Goal: Task Accomplishment & Management: Manage account settings

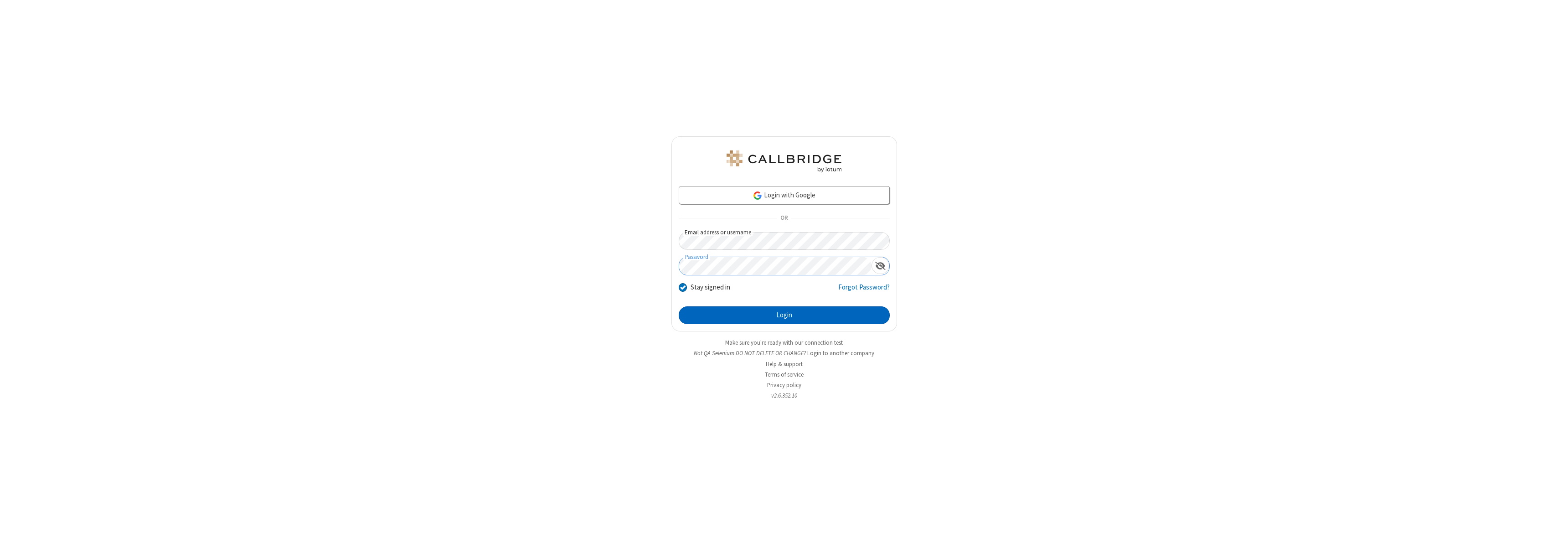
click at [784, 315] on button "Login" at bounding box center [784, 316] width 211 height 18
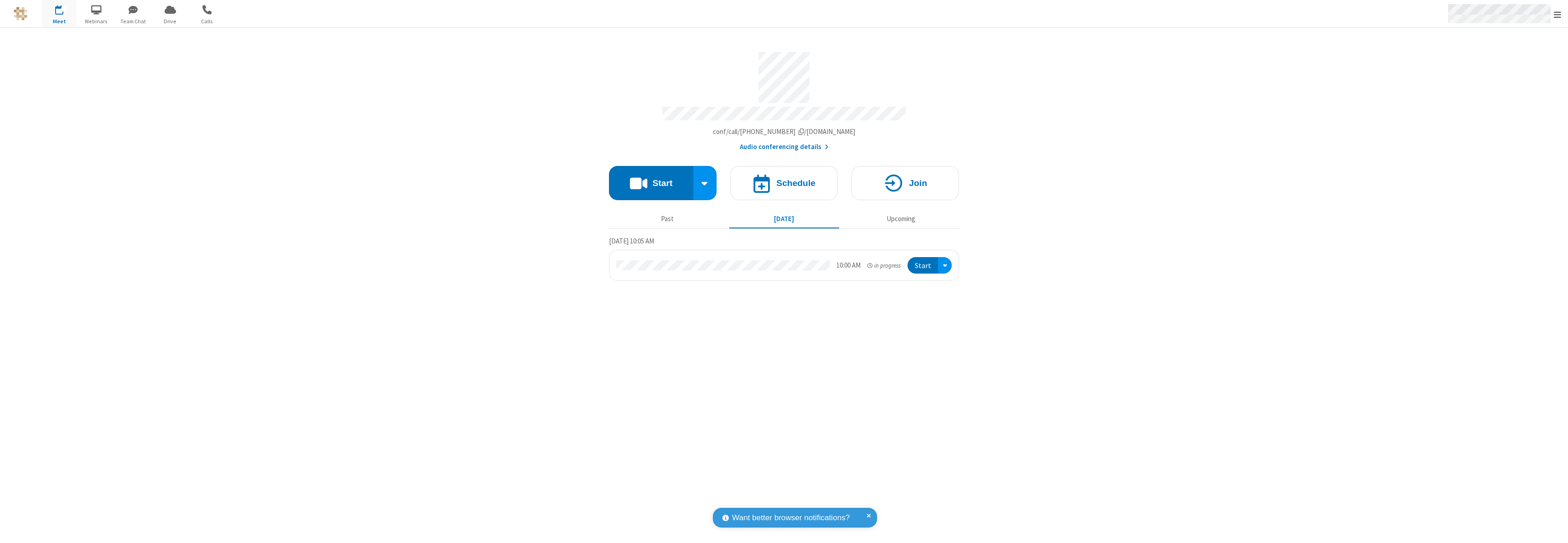
click at [1557, 14] on span "Open menu" at bounding box center [1557, 14] width 8 height 9
click at [1504, 61] on div "Settings" at bounding box center [1504, 60] width 127 height 24
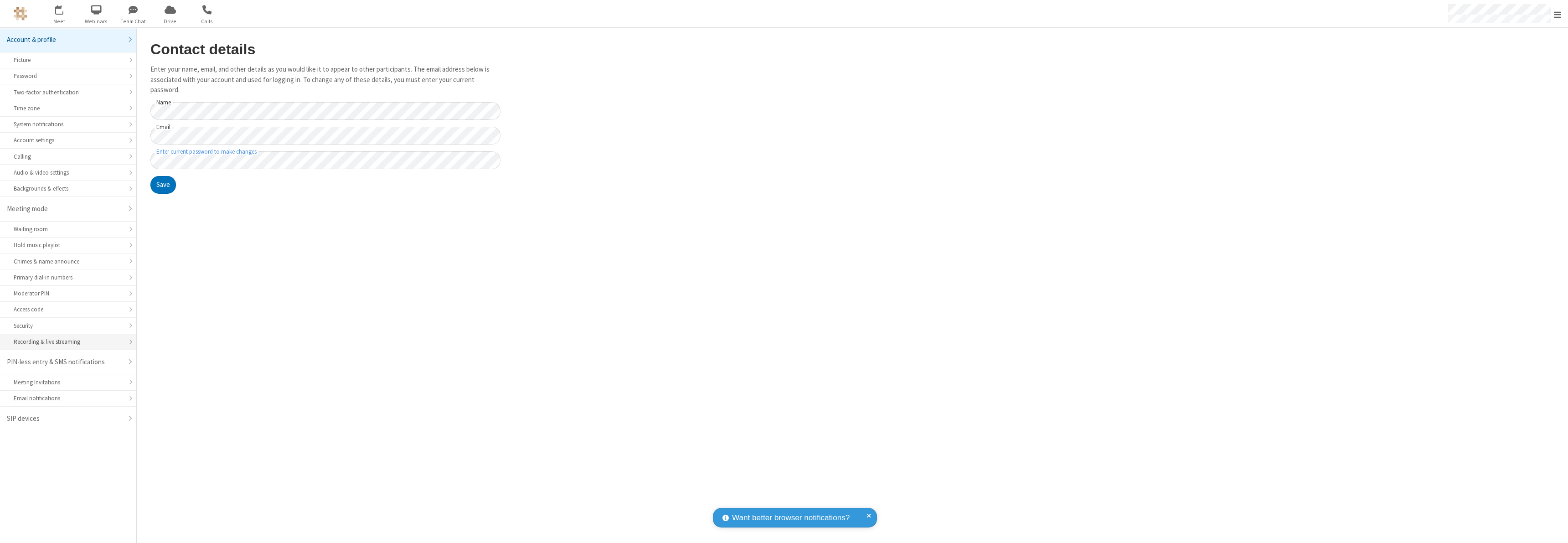
click at [68, 342] on div "Recording & live streaming" at bounding box center [68, 342] width 109 height 8
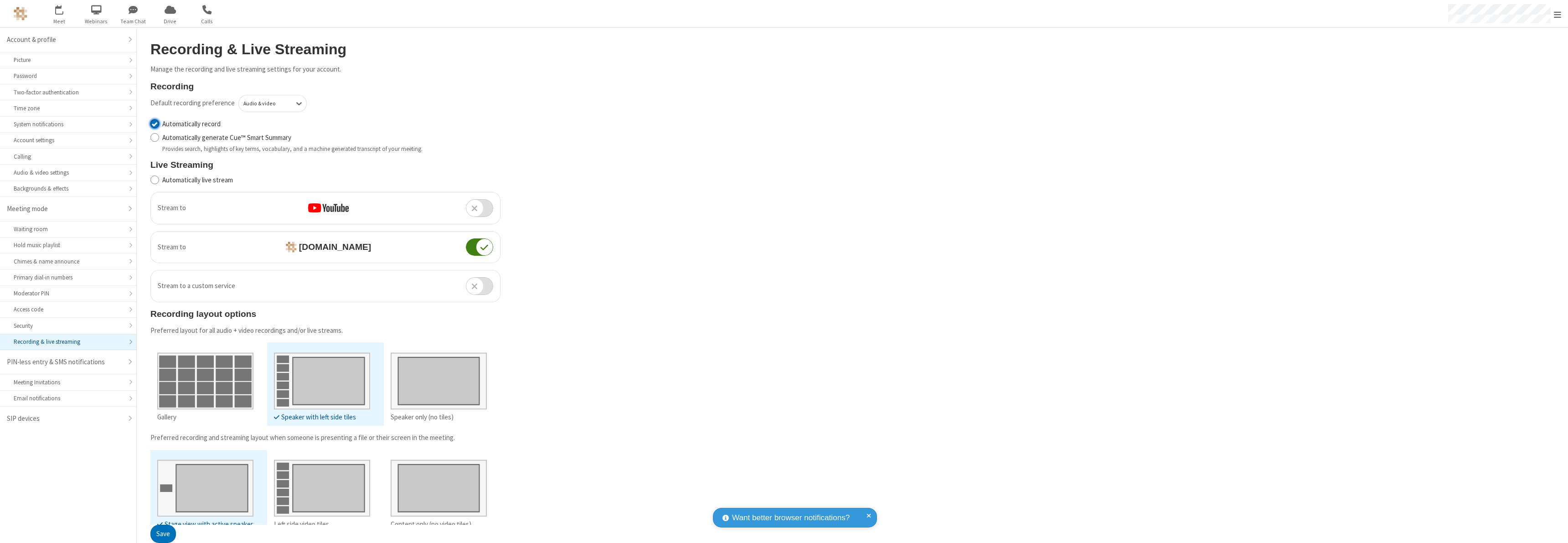
click at [154, 124] on input "Automatically record" at bounding box center [154, 123] width 8 height 9
checkbox input "false"
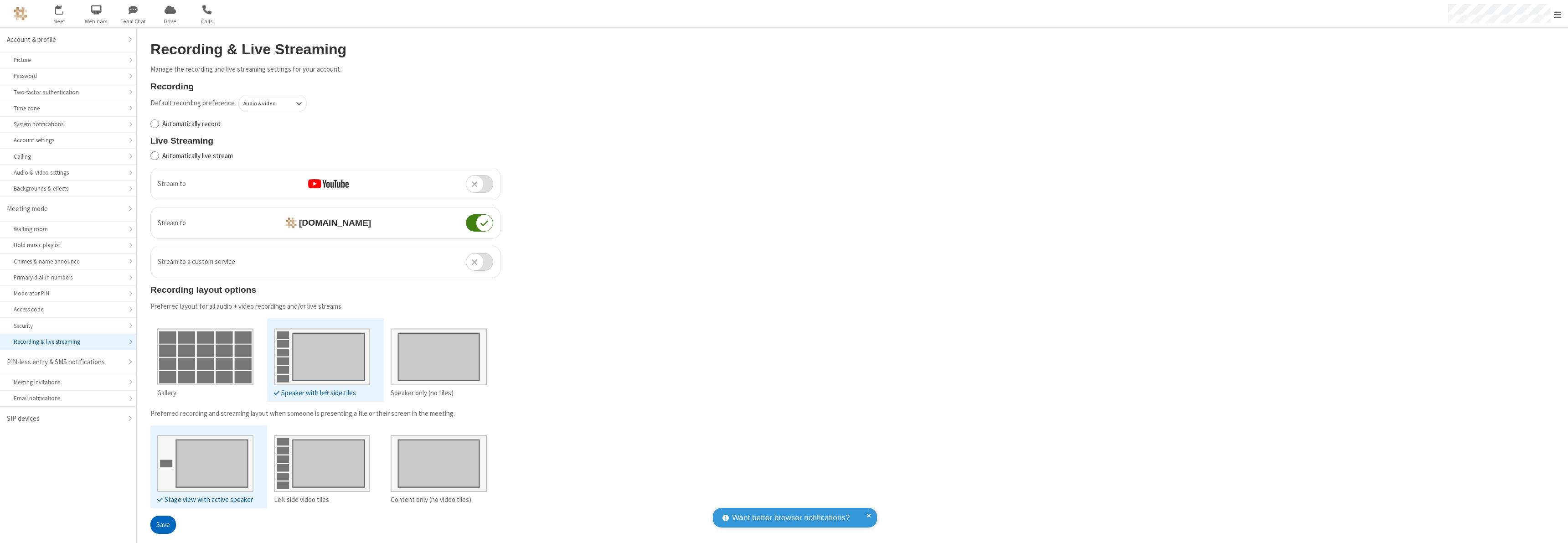
click at [163, 525] on button "Save" at bounding box center [163, 525] width 26 height 18
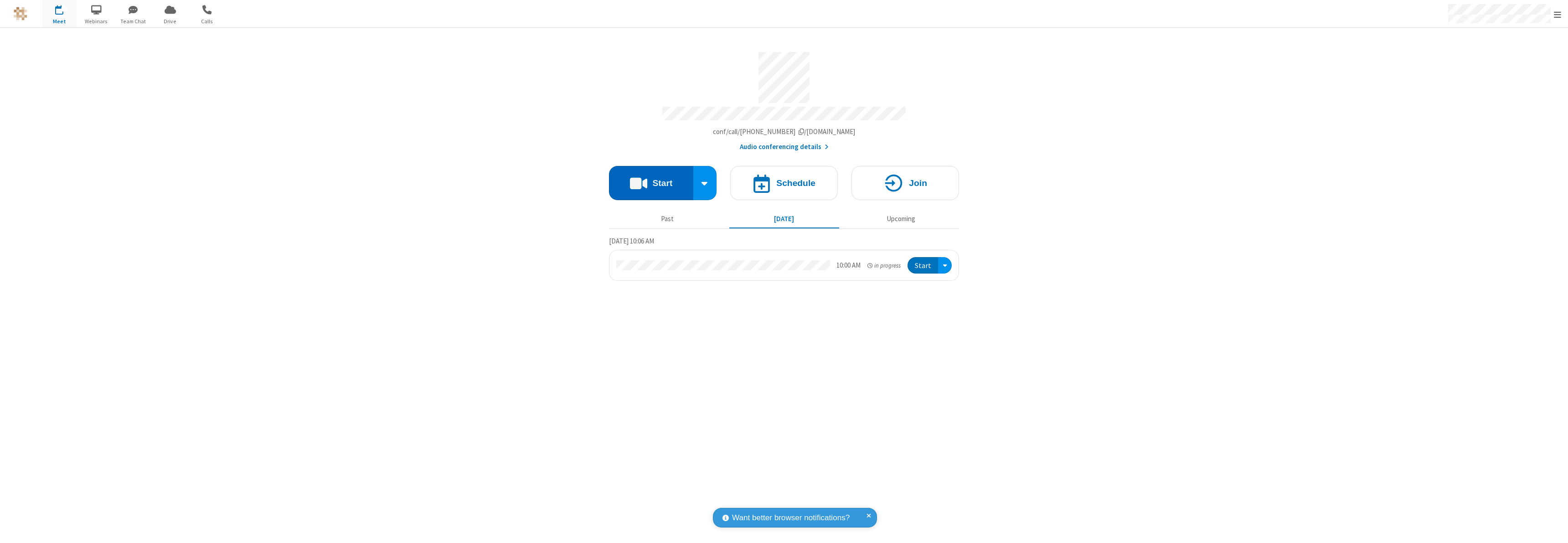
click at [650, 179] on button "Start" at bounding box center [650, 183] width 84 height 34
